Goal: Task Accomplishment & Management: Use online tool/utility

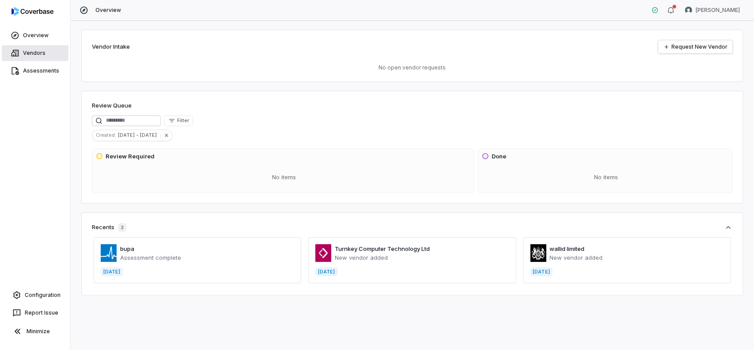
click at [27, 55] on link "Vendors" at bounding box center [35, 53] width 67 height 16
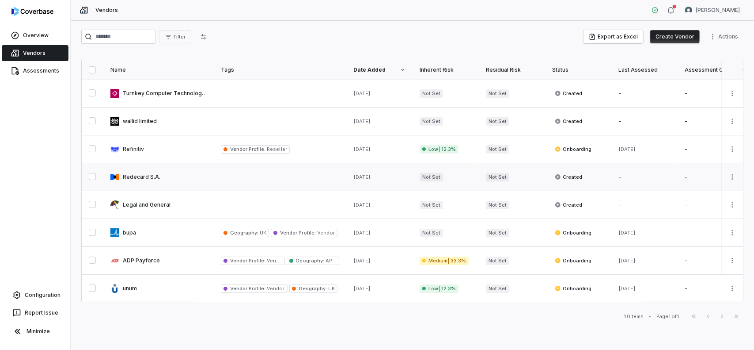
scroll to position [44, 0]
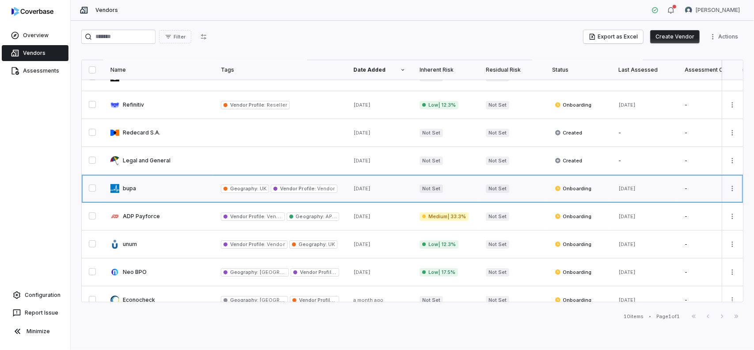
click at [130, 187] on link at bounding box center [158, 188] width 110 height 27
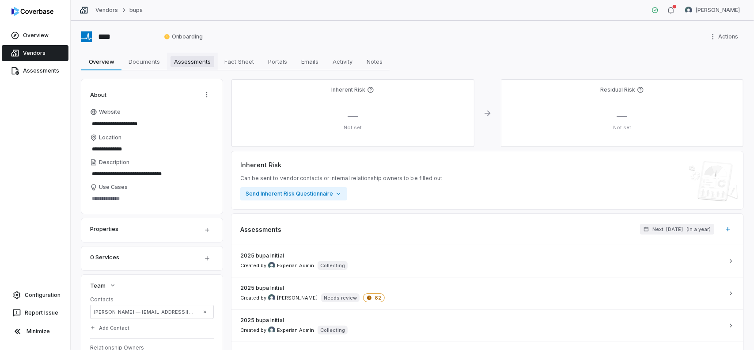
click at [192, 65] on span "Assessments" at bounding box center [193, 61] width 44 height 11
type textarea "*"
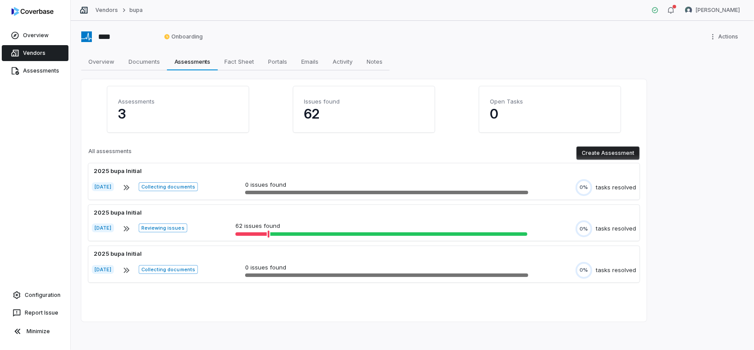
drag, startPoint x: 471, startPoint y: 57, endPoint x: 469, endPoint y: 67, distance: 10.3
click at [471, 57] on div "Overview Overview Documents Documents Assessments Assessments Fact Sheet Fact S…" at bounding box center [412, 62] width 663 height 18
click at [425, 312] on div "Assessments 3 Issues found 62 Open Tasks 0 All assessments Create Assessment 20…" at bounding box center [364, 200] width 566 height 242
click at [606, 155] on button "Create Assessment" at bounding box center [608, 152] width 63 height 13
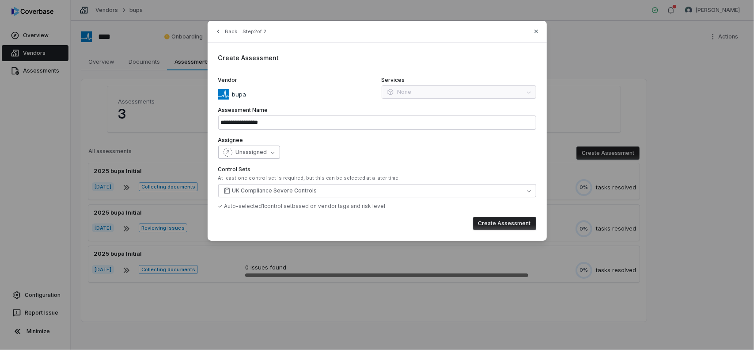
click at [262, 152] on span "Unassigned" at bounding box center [251, 151] width 31 height 7
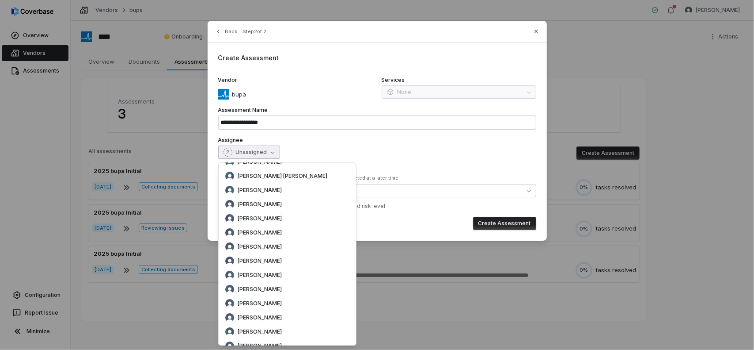
scroll to position [2556, 0]
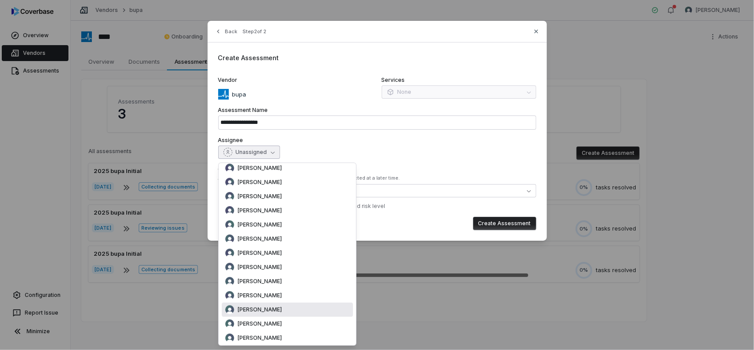
click at [280, 312] on div "[PERSON_NAME]" at bounding box center [287, 309] width 124 height 9
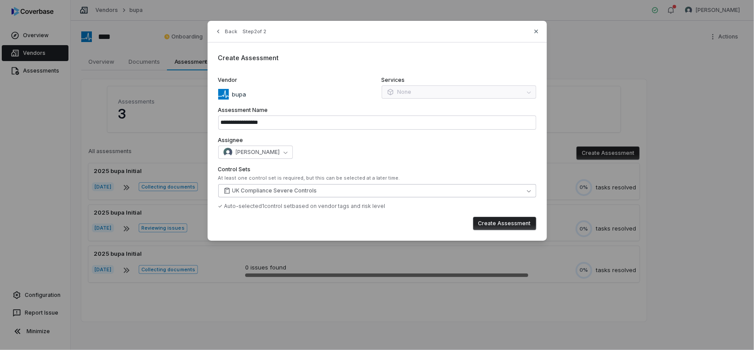
click at [335, 186] on button "UK Compliance Severe Controls" at bounding box center [377, 190] width 318 height 13
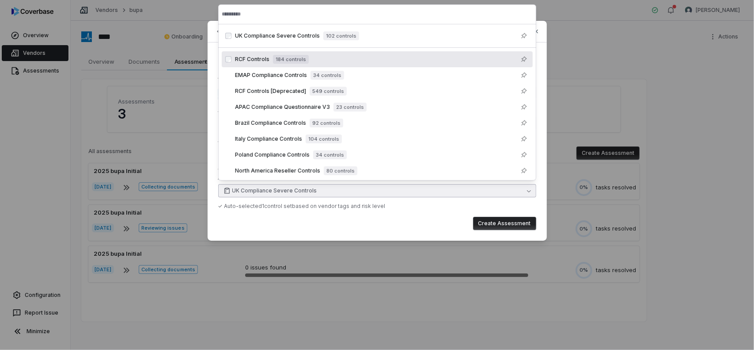
click at [301, 58] on span "184 controls" at bounding box center [291, 59] width 36 height 9
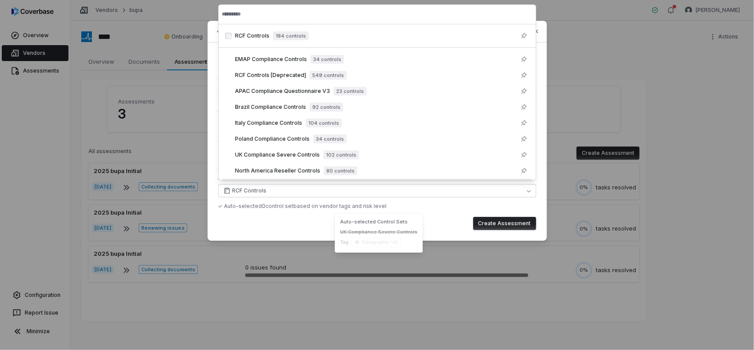
click at [427, 204] on div "✓ Auto-selected 0 control set based on vendor tags and risk level" at bounding box center [377, 205] width 318 height 7
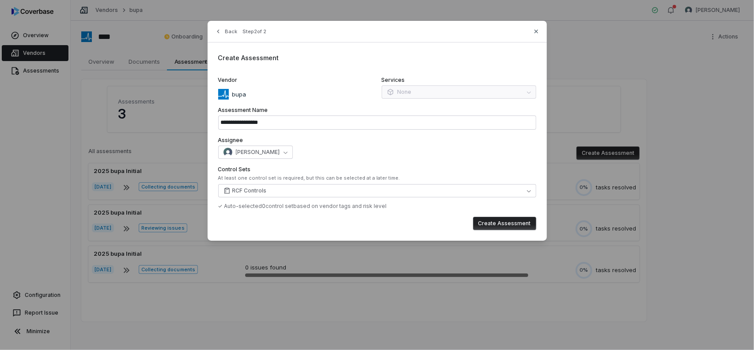
click at [505, 222] on button "Create Assessment" at bounding box center [504, 223] width 63 height 13
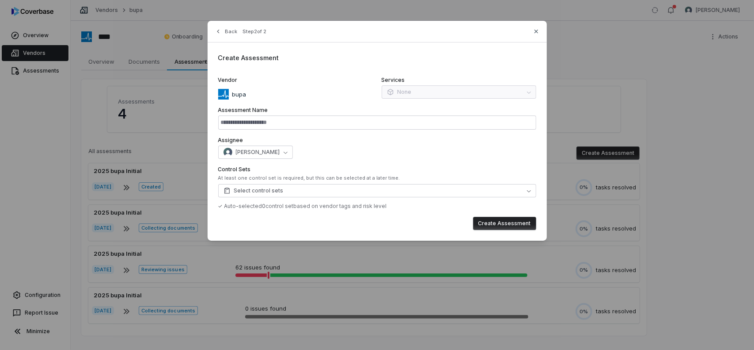
type input "**********"
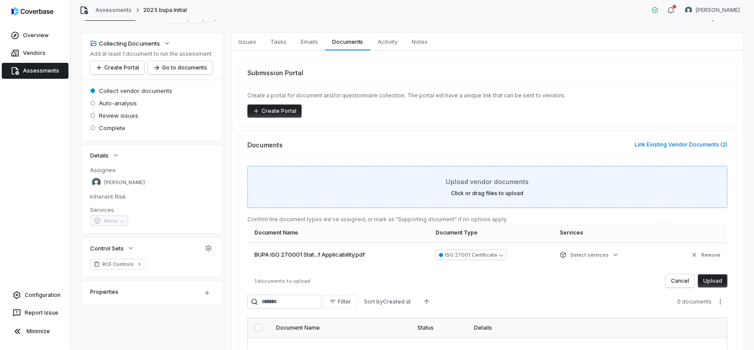
scroll to position [44, 0]
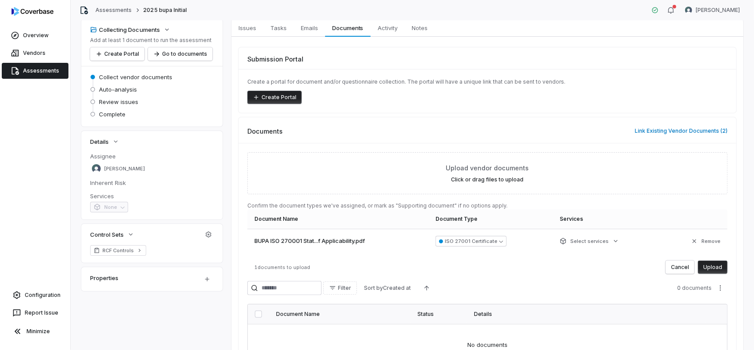
click at [712, 266] on button "Upload" at bounding box center [713, 266] width 30 height 13
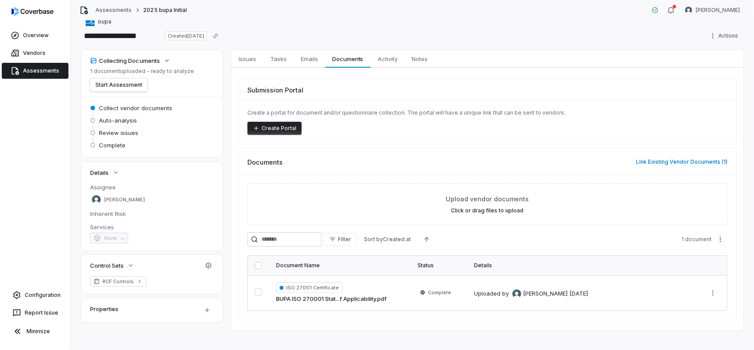
scroll to position [20, 0]
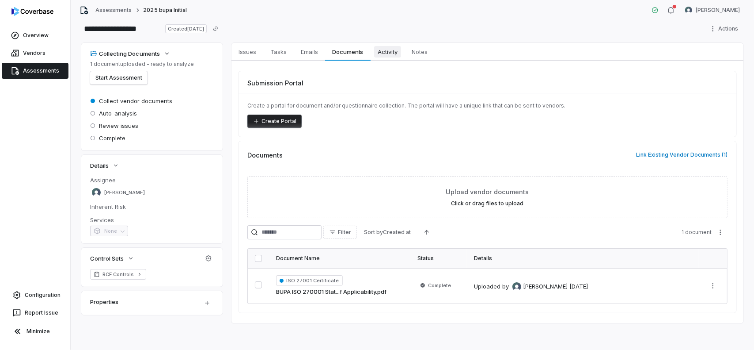
click at [392, 52] on span "Activity" at bounding box center [387, 51] width 27 height 11
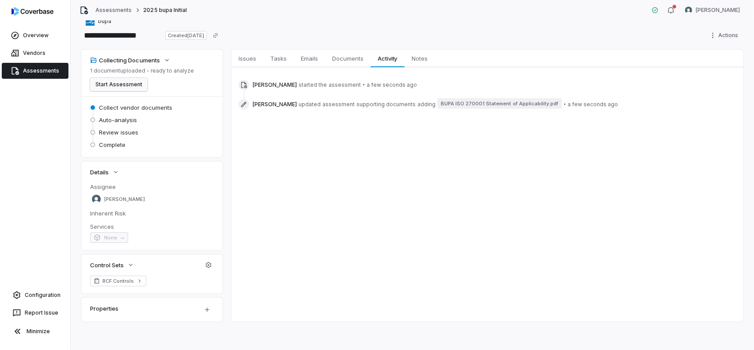
click at [122, 84] on button "Start Assessment" at bounding box center [118, 84] width 57 height 13
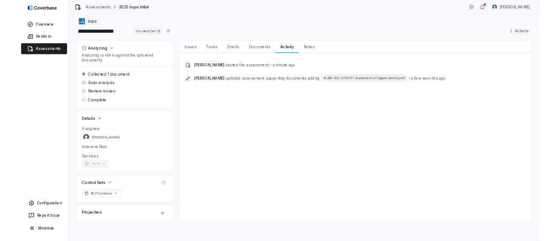
scroll to position [0, 0]
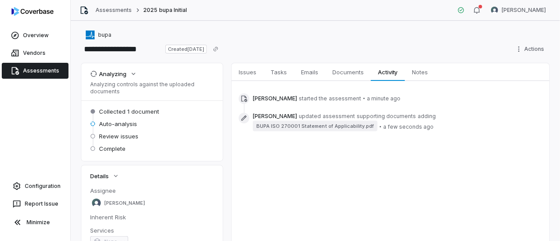
click at [465, 191] on div "Issues Issues Tasks Tasks Emails Emails Documents Documents Activity Activity N…" at bounding box center [391, 194] width 318 height 262
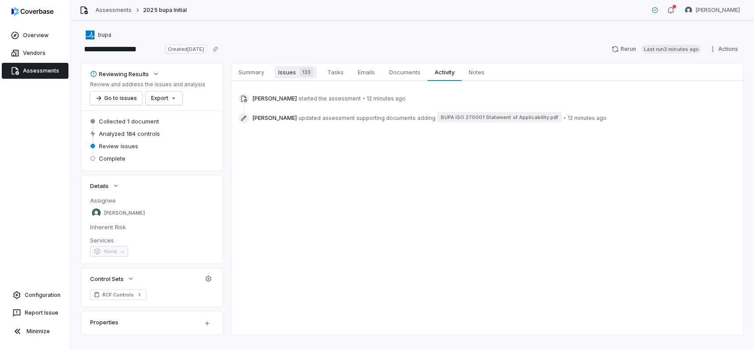
click at [298, 69] on div "133" at bounding box center [304, 72] width 17 height 9
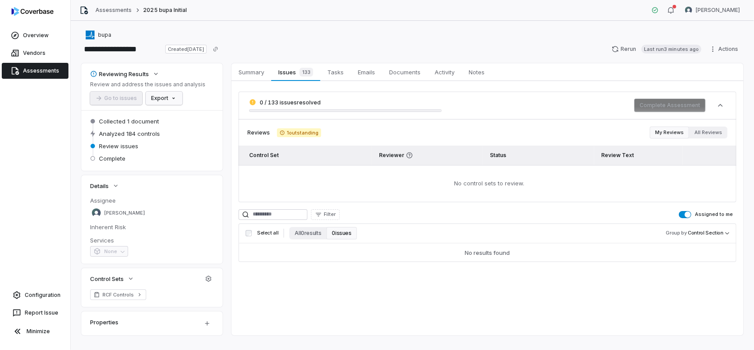
click at [160, 98] on html "**********" at bounding box center [377, 175] width 754 height 350
click at [177, 118] on div "Export as PDF" at bounding box center [179, 117] width 62 height 14
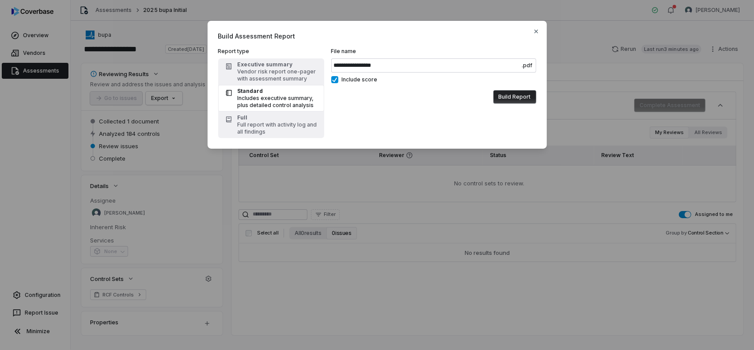
click at [354, 79] on span "Include score" at bounding box center [360, 79] width 36 height 7
click at [339, 79] on button "Include score" at bounding box center [334, 79] width 7 height 7
click at [354, 79] on span "Include score" at bounding box center [360, 79] width 36 height 7
click at [339, 79] on button "Include score" at bounding box center [334, 79] width 7 height 7
click at [510, 97] on button "Build Report" at bounding box center [515, 96] width 43 height 13
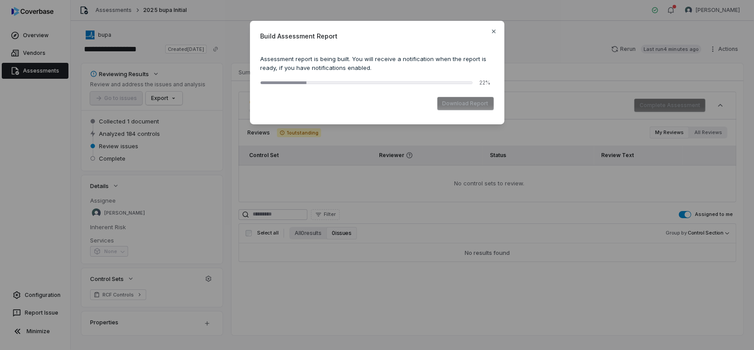
drag, startPoint x: 383, startPoint y: 29, endPoint x: 423, endPoint y: 21, distance: 41.0
click at [423, 21] on div "Build Assessment Report Assessment report is being built. You will receive a no…" at bounding box center [377, 72] width 255 height 103
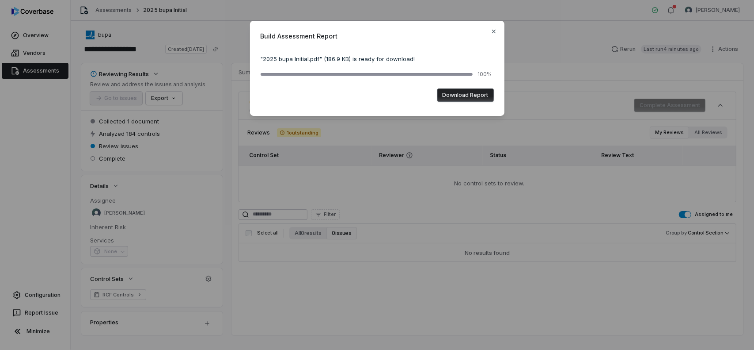
click at [468, 94] on button "Download Report" at bounding box center [466, 94] width 57 height 13
click at [493, 32] on icon "button" at bounding box center [494, 32] width 4 height 4
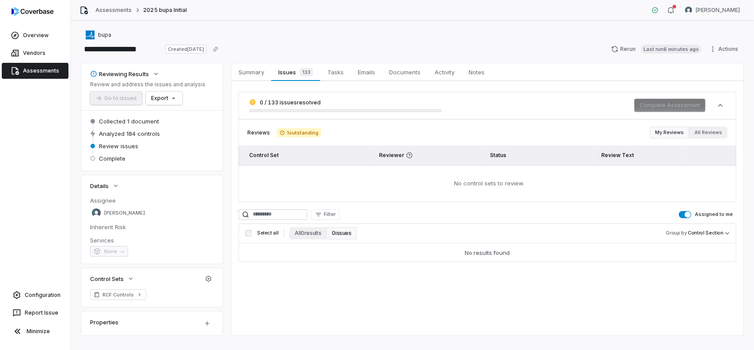
click at [386, 197] on td "No control sets to review." at bounding box center [488, 183] width 498 height 37
